Goal: Information Seeking & Learning: Learn about a topic

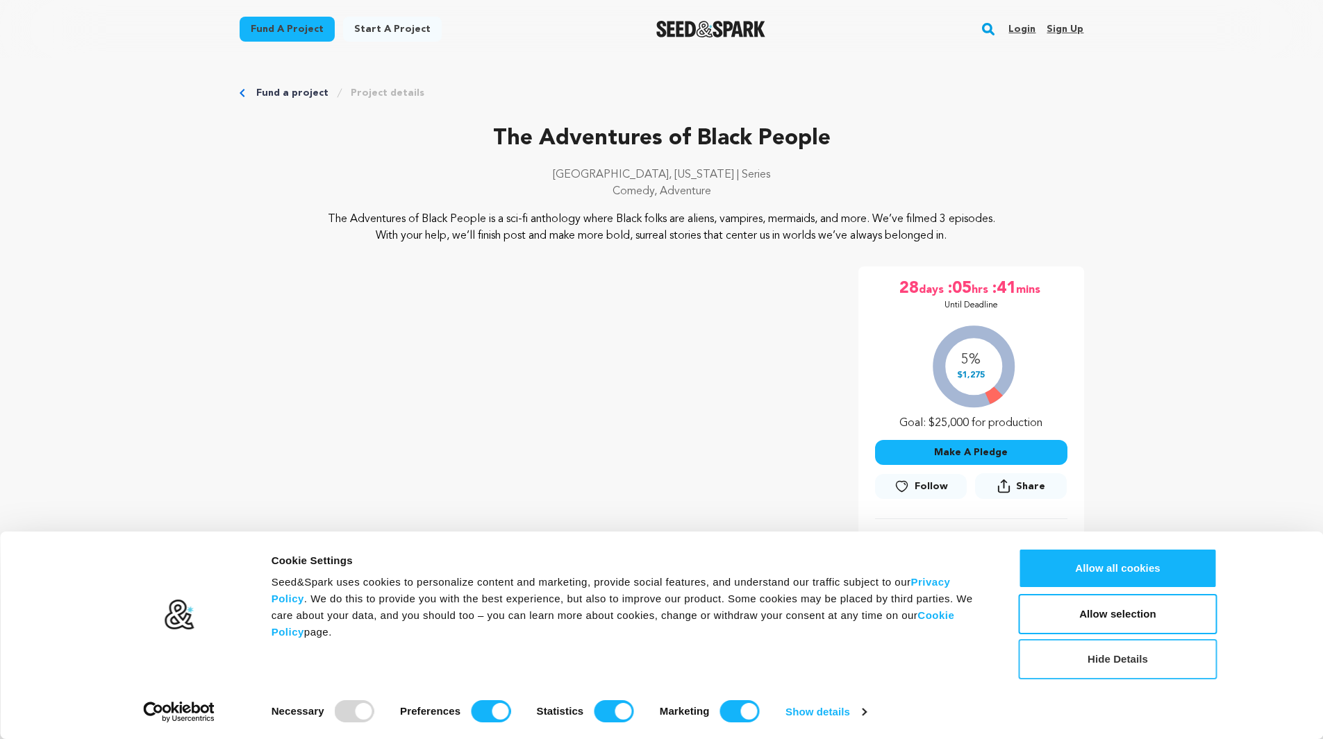
click at [1128, 670] on button "Hide Details" at bounding box center [1118, 659] width 199 height 40
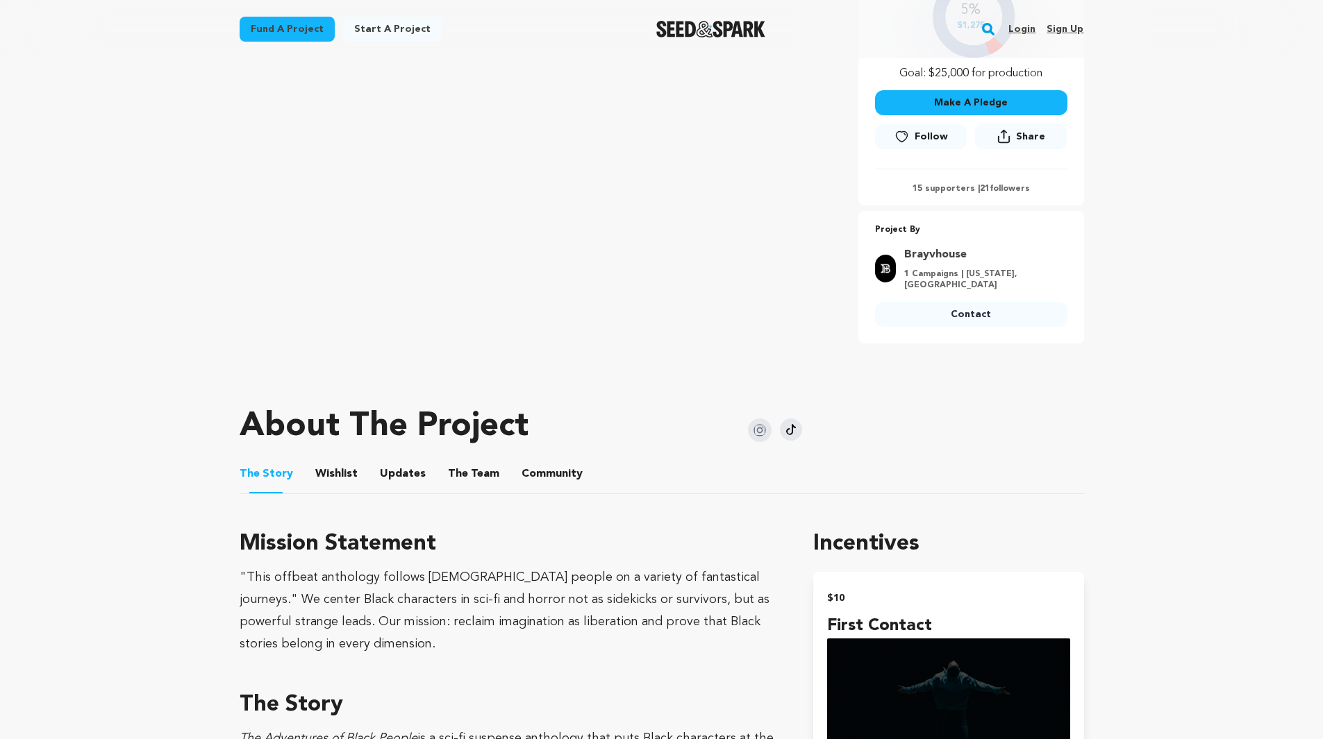
scroll to position [347, 0]
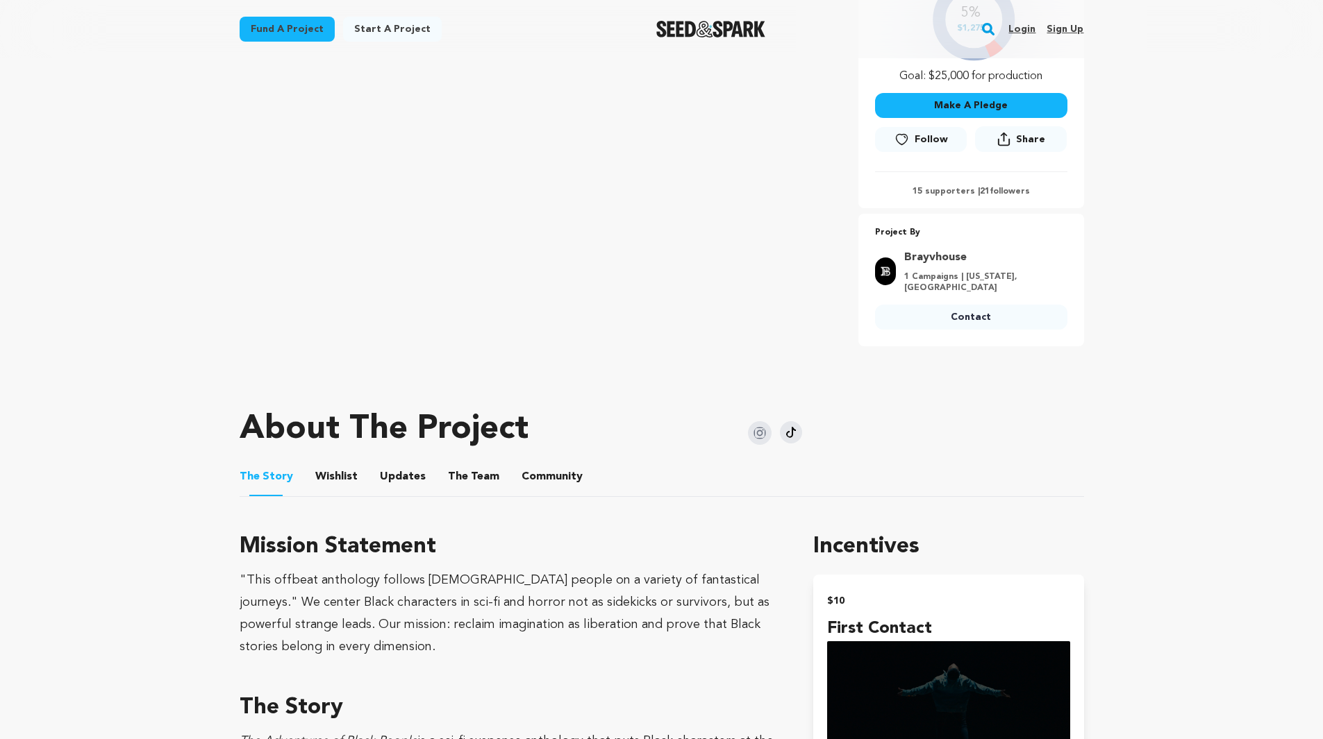
click at [929, 259] on link "Brayvhouse" at bounding box center [981, 257] width 155 height 17
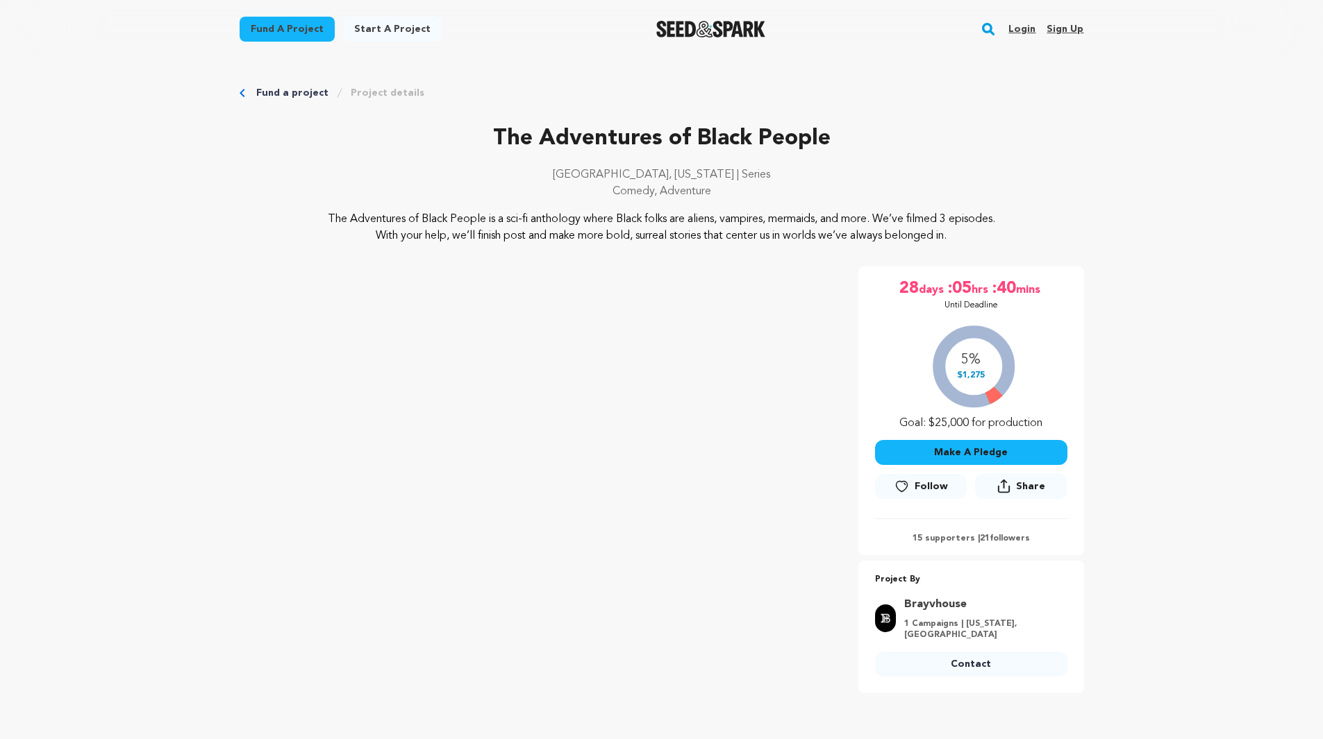
scroll to position [347, 0]
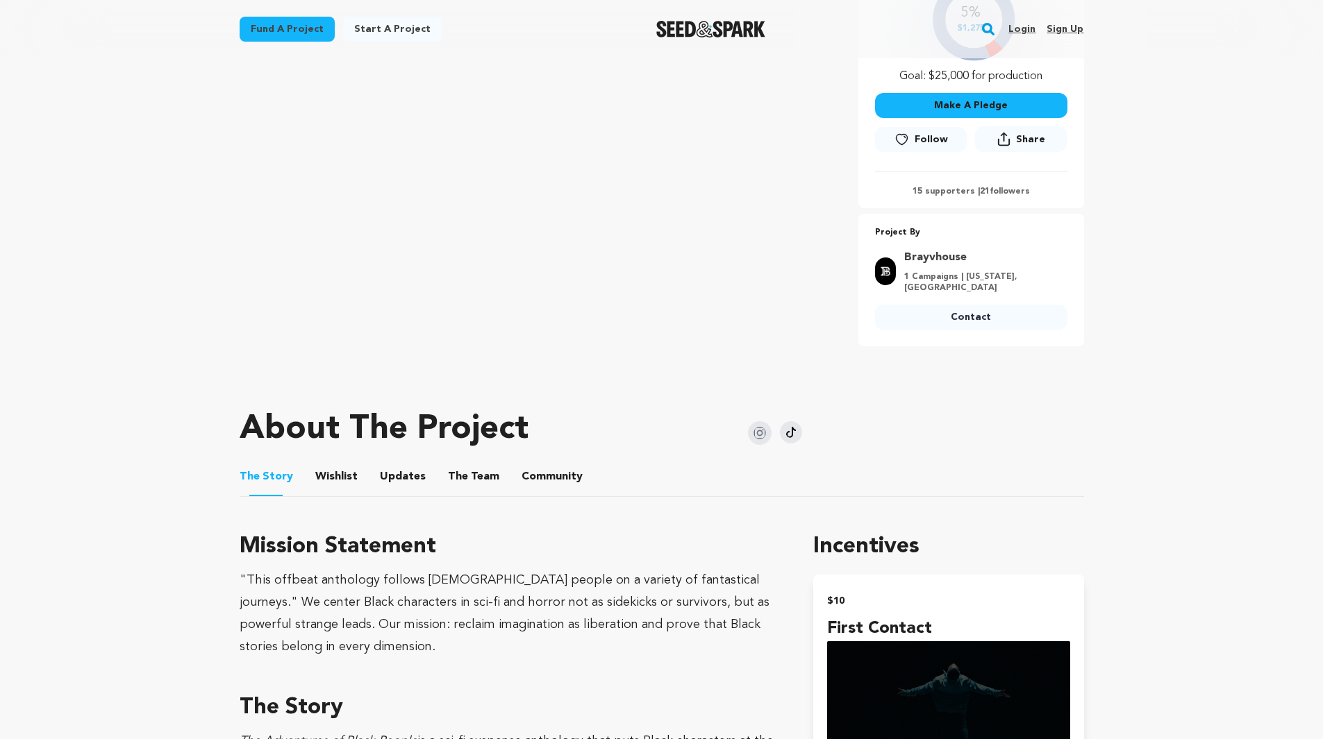
click at [465, 463] on button "The Team" at bounding box center [473, 479] width 33 height 33
